Goal: Find contact information: Find contact information

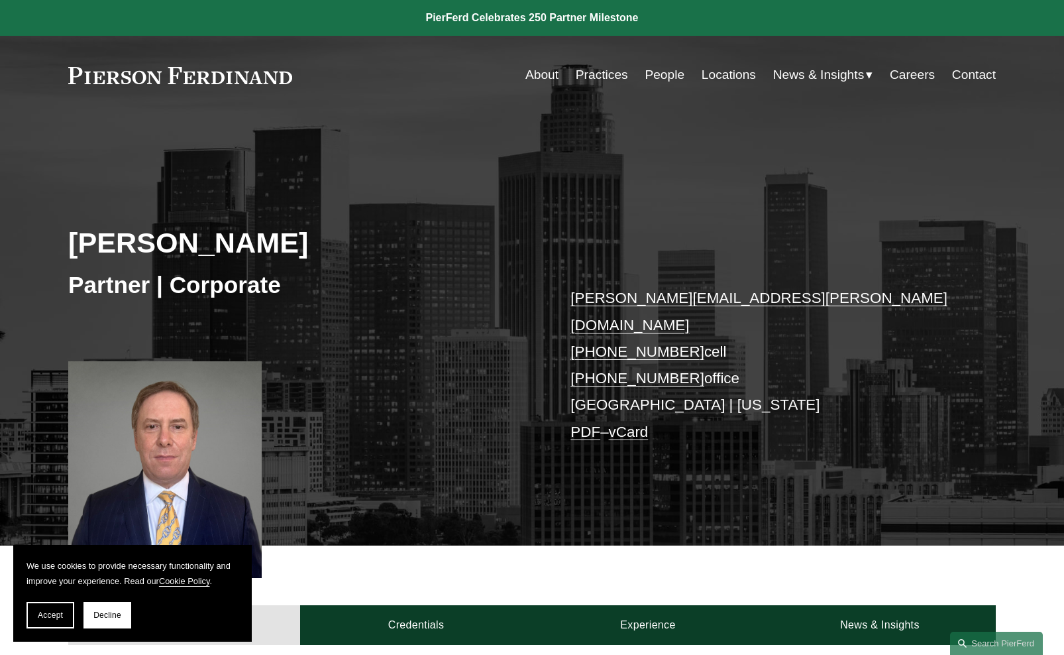
click at [973, 74] on link "Contact" at bounding box center [974, 74] width 44 height 25
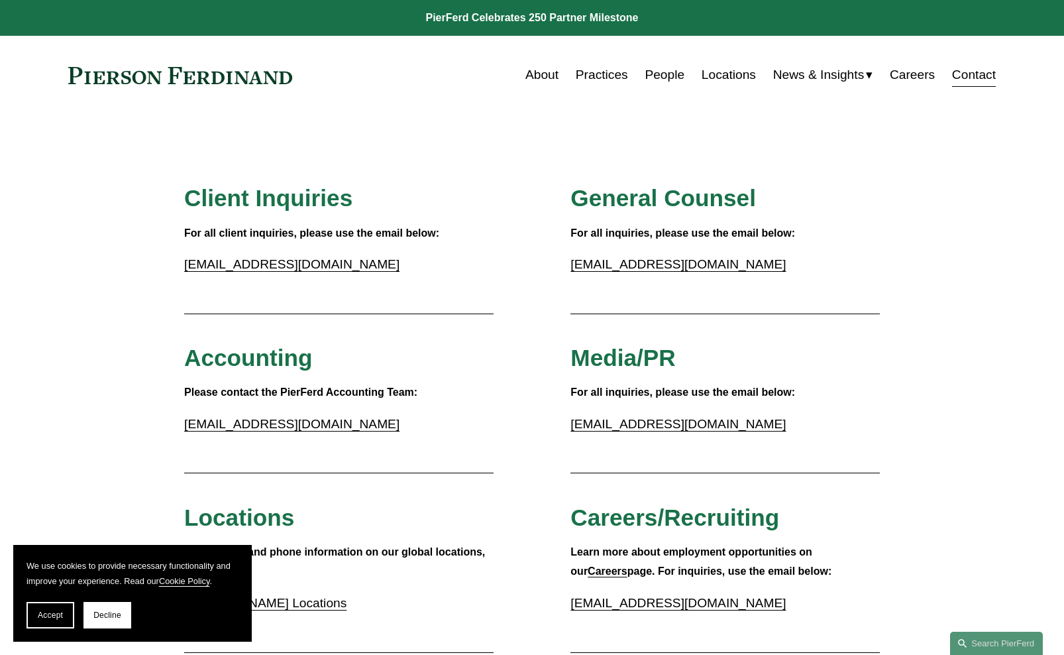
click at [527, 65] on link "About" at bounding box center [541, 74] width 33 height 25
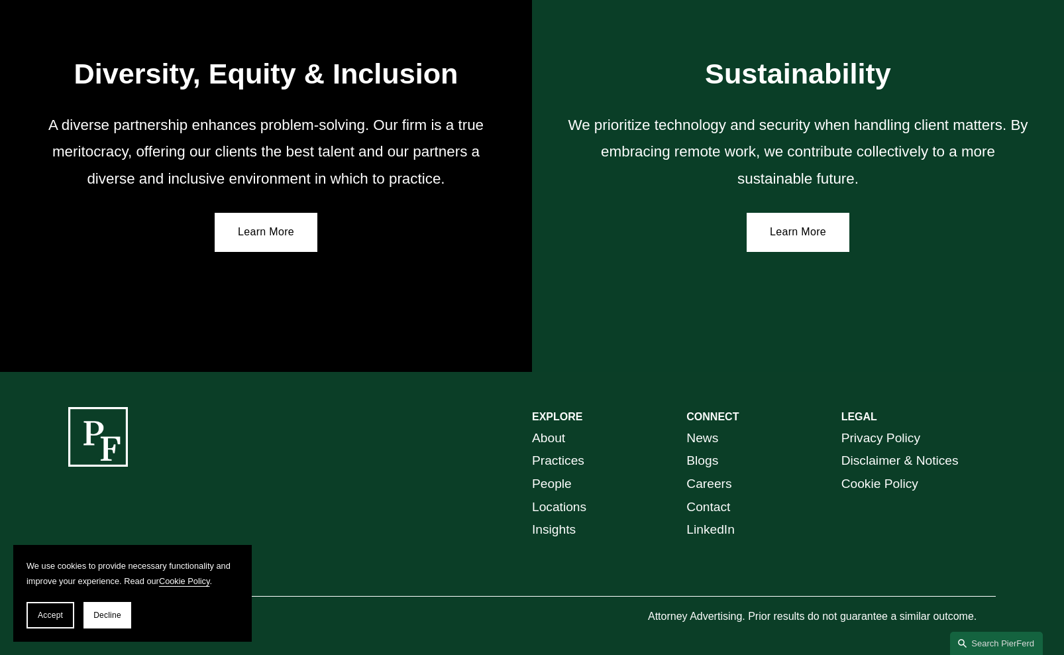
scroll to position [2275, 0]
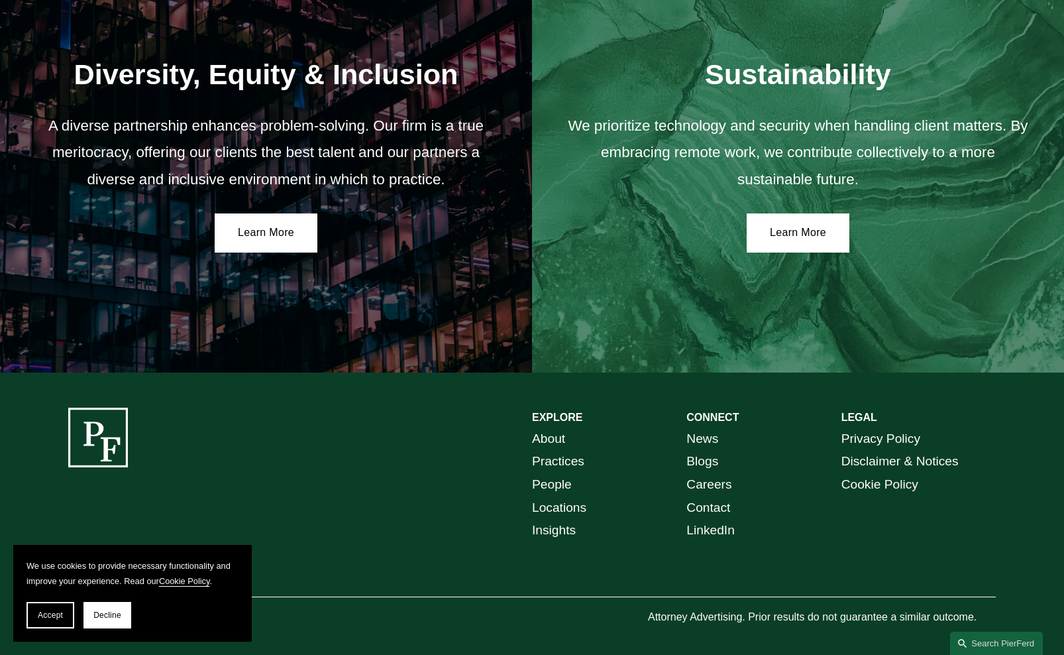
click at [569, 496] on link "Locations" at bounding box center [559, 507] width 54 height 23
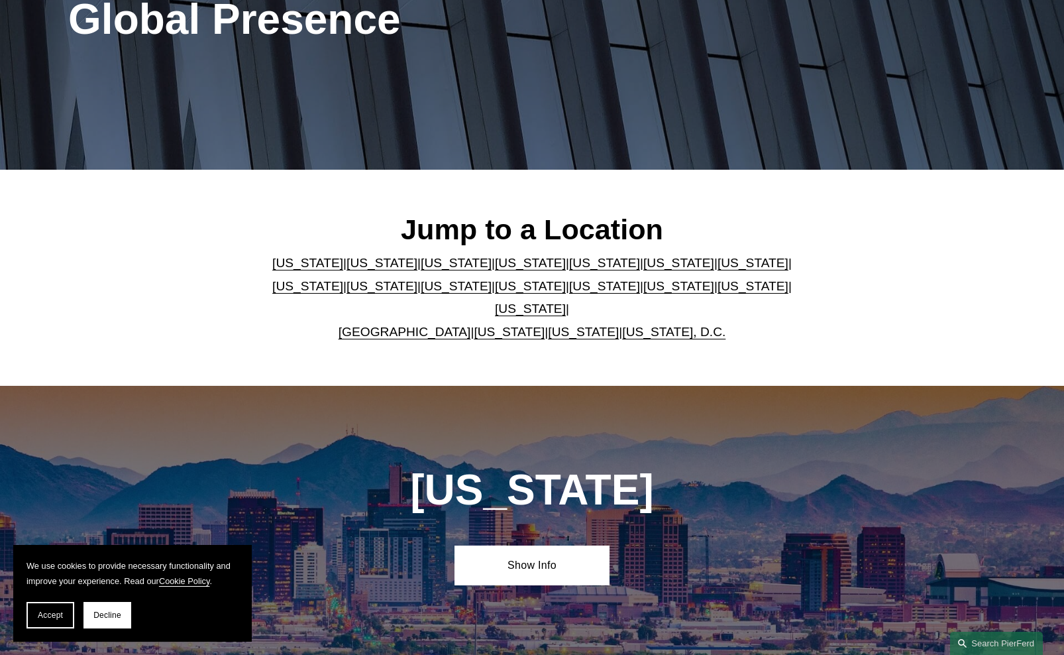
scroll to position [215, 0]
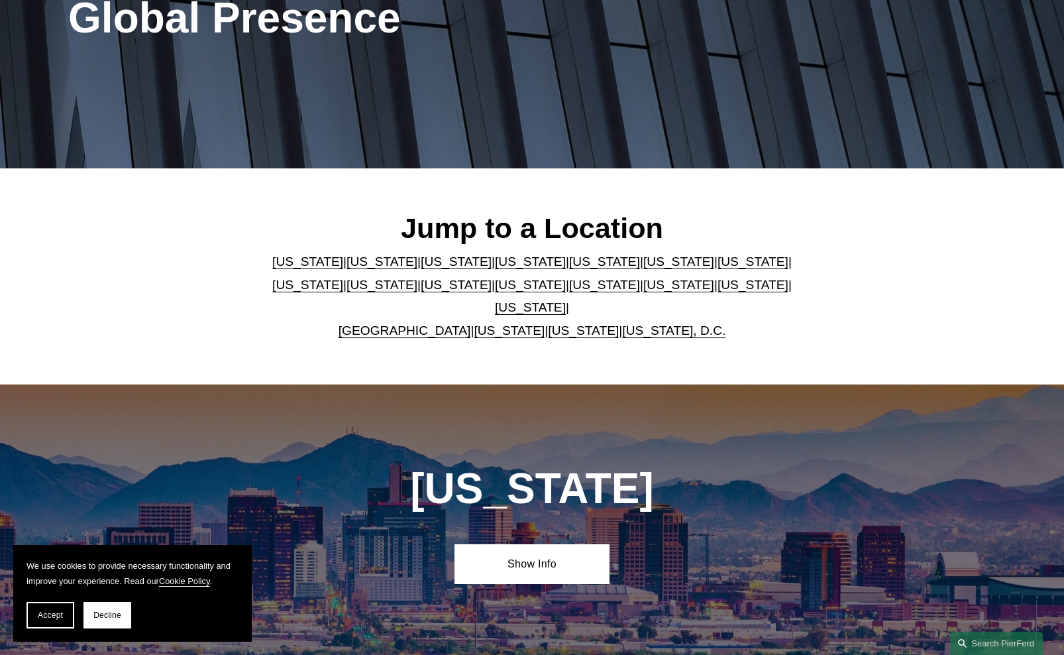
click at [353, 268] on link "[US_STATE]" at bounding box center [382, 261] width 71 height 14
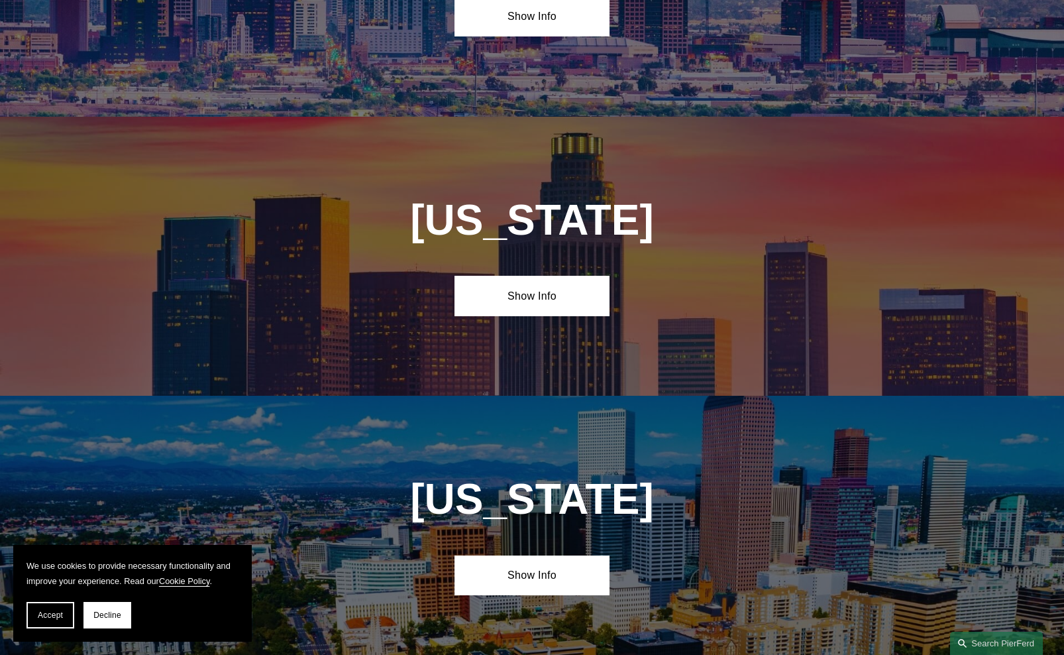
scroll to position [879, 0]
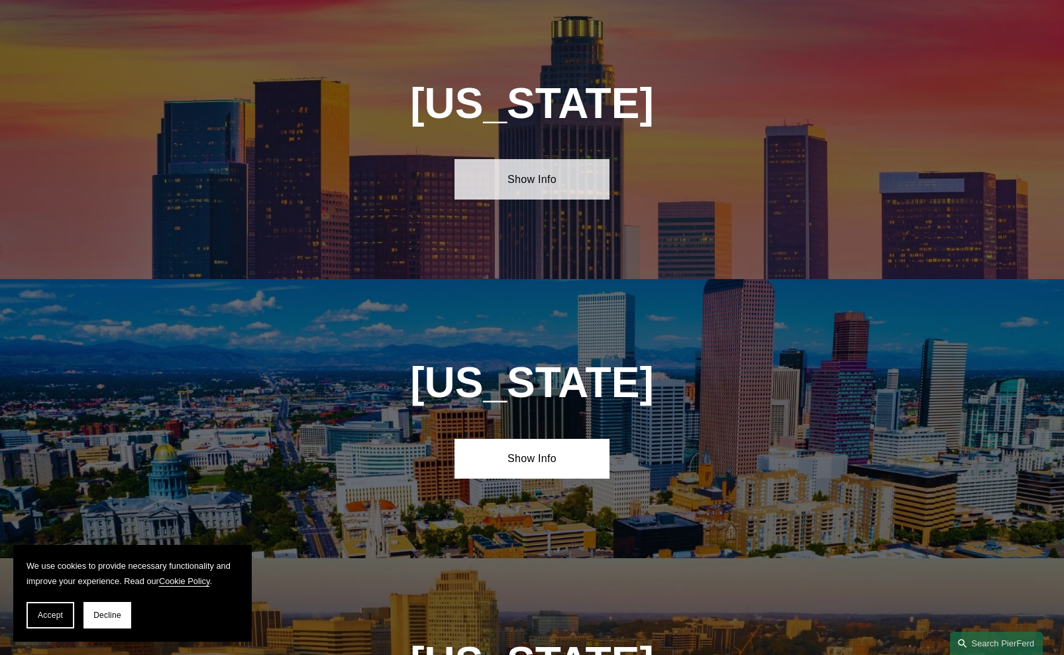
click at [547, 175] on link "Show Info" at bounding box center [532, 179] width 154 height 40
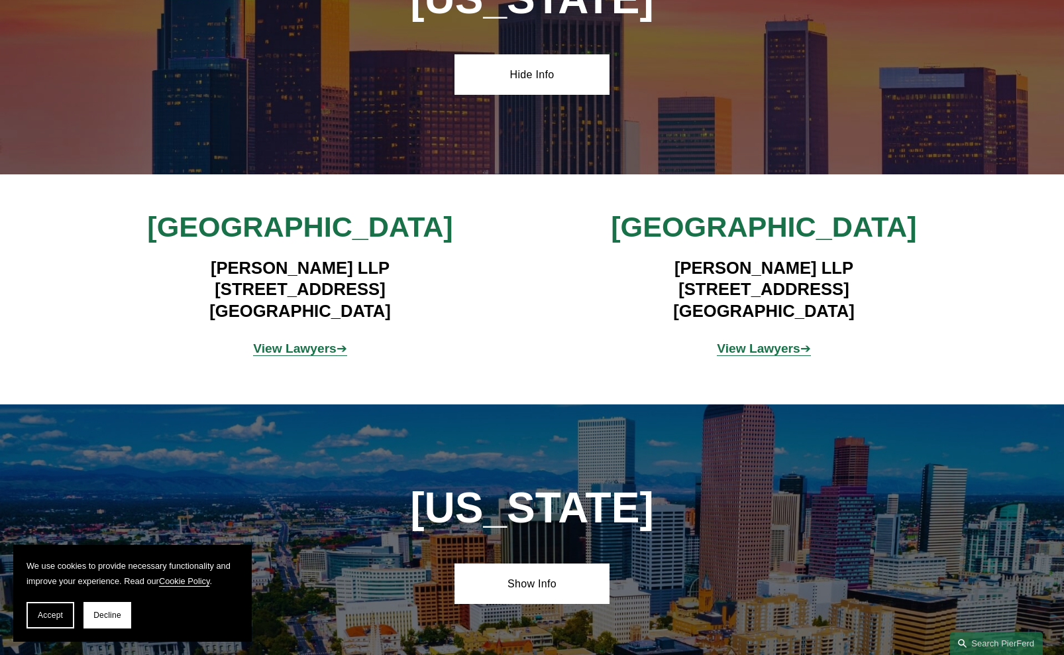
scroll to position [985, 0]
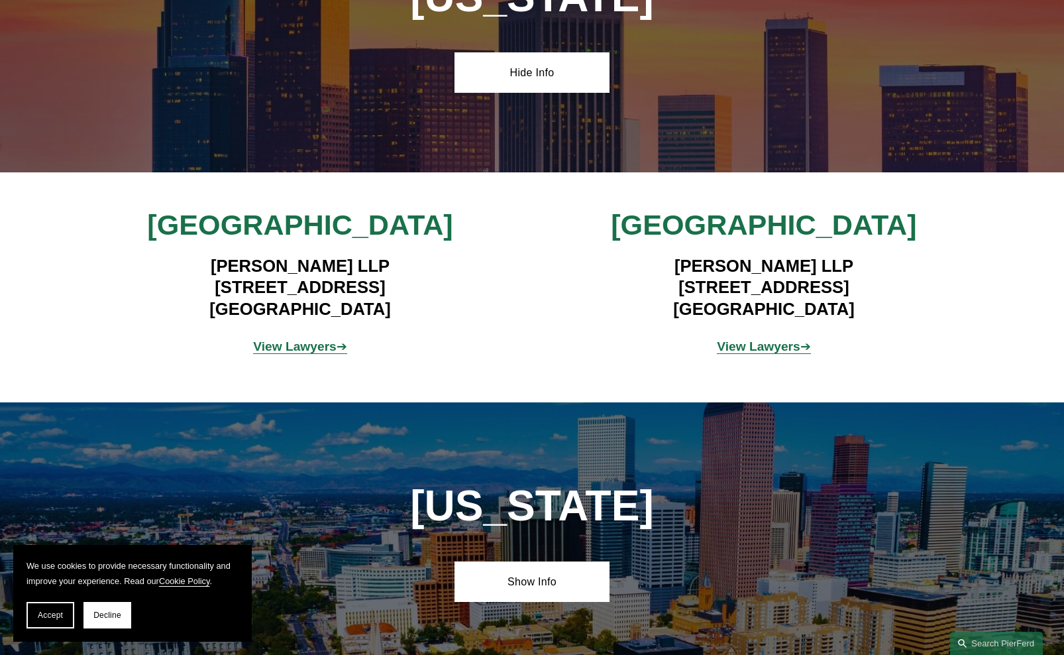
click at [295, 341] on strong "View Lawyers" at bounding box center [294, 346] width 83 height 14
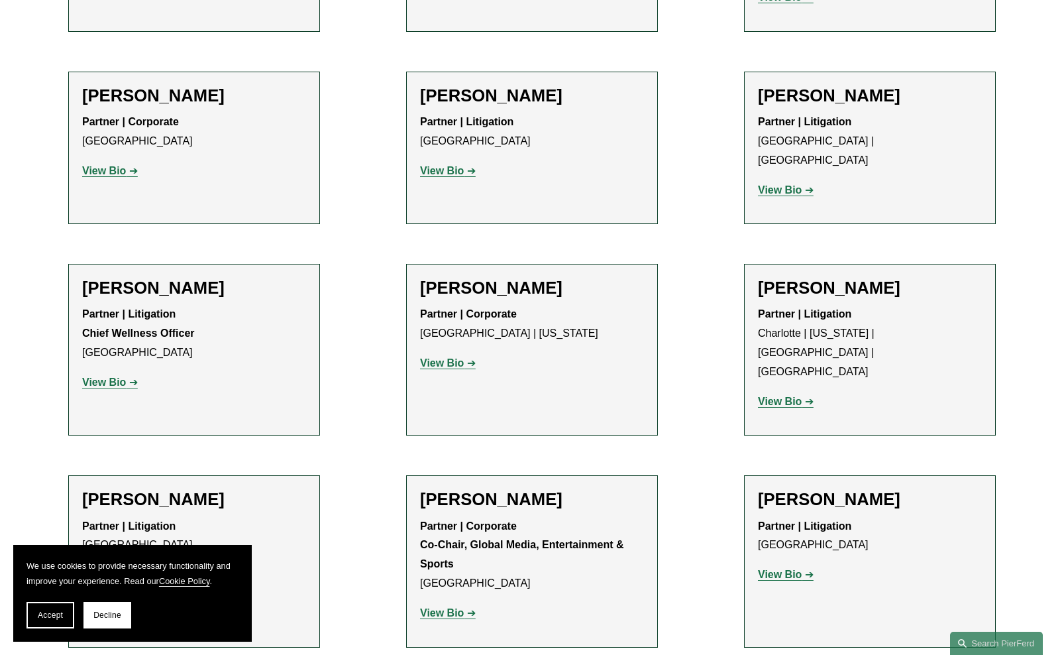
scroll to position [1064, 0]
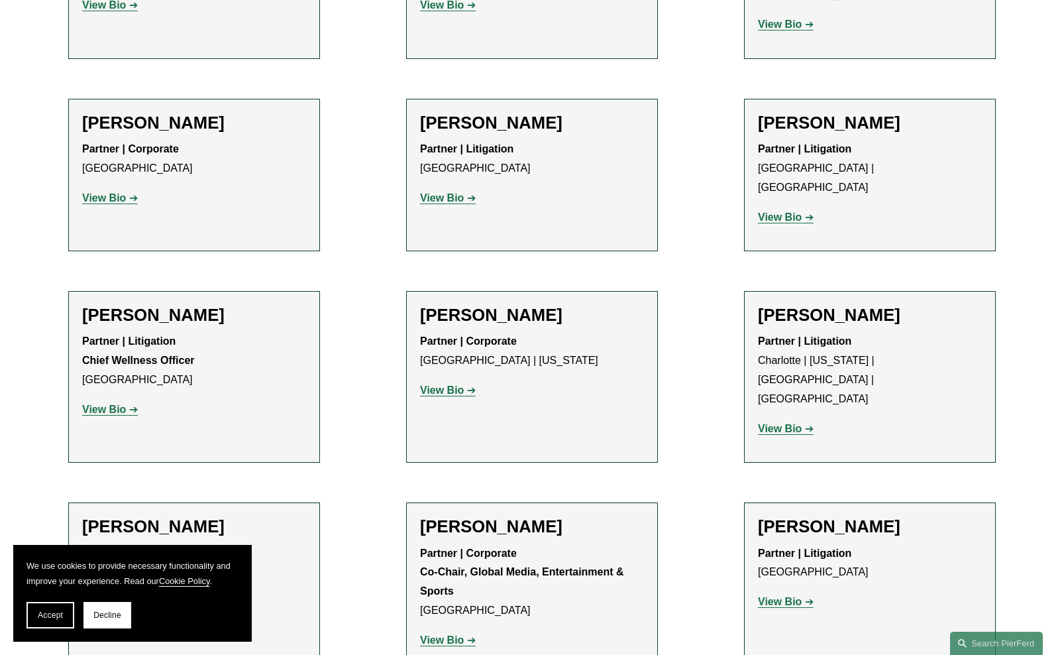
click at [443, 384] on strong "View Bio" at bounding box center [442, 389] width 44 height 11
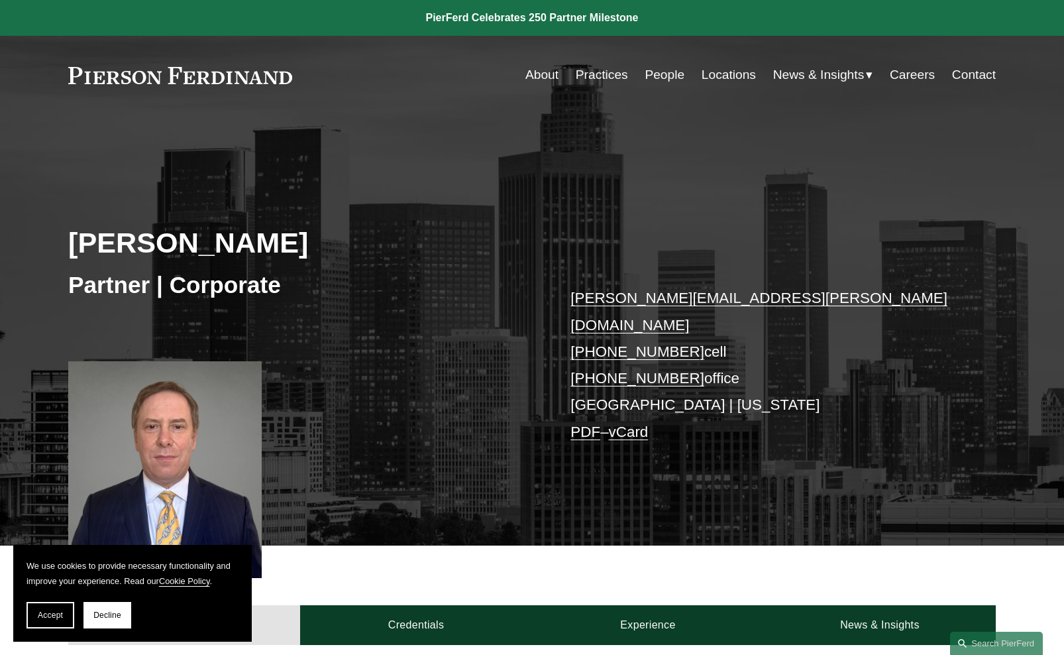
click at [969, 70] on link "Contact" at bounding box center [974, 74] width 44 height 25
